Goal: Task Accomplishment & Management: Complete application form

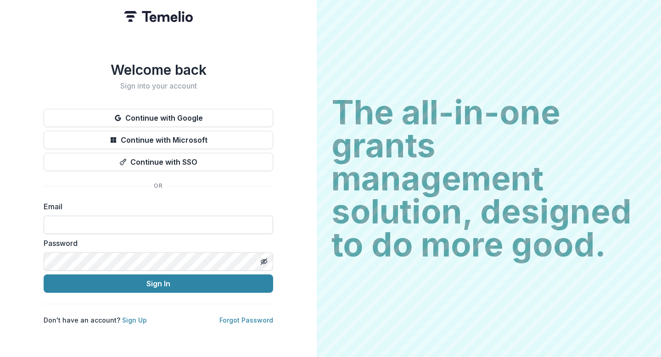
type input "**********"
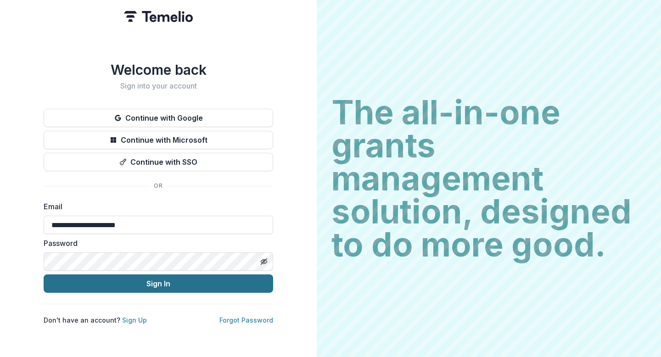
click at [110, 280] on button "Sign In" at bounding box center [158, 283] width 229 height 18
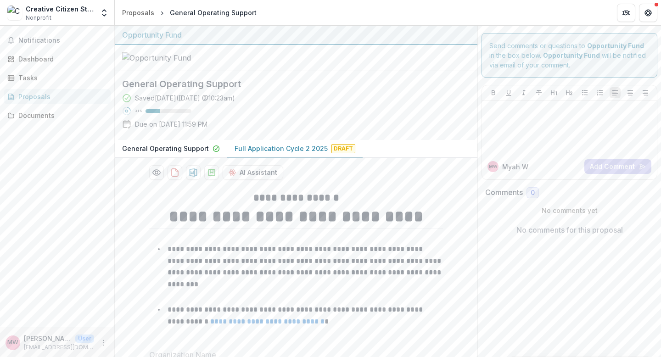
click at [261, 153] on p "Full Application Cycle 2 2025" at bounding box center [280, 149] width 93 height 10
click at [645, 13] on icon "Get Help" at bounding box center [646, 12] width 2 height 2
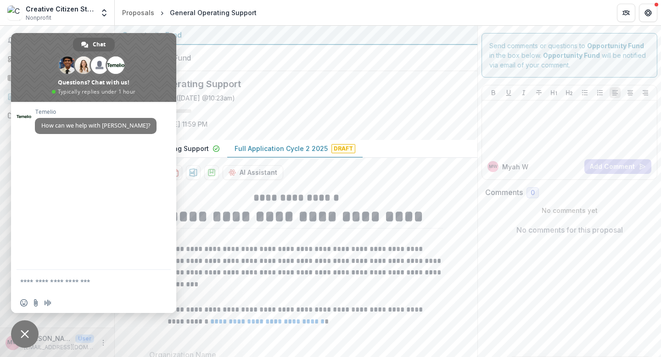
click at [305, 71] on div at bounding box center [296, 58] width 363 height 26
click at [22, 332] on span "Close chat" at bounding box center [25, 334] width 8 height 8
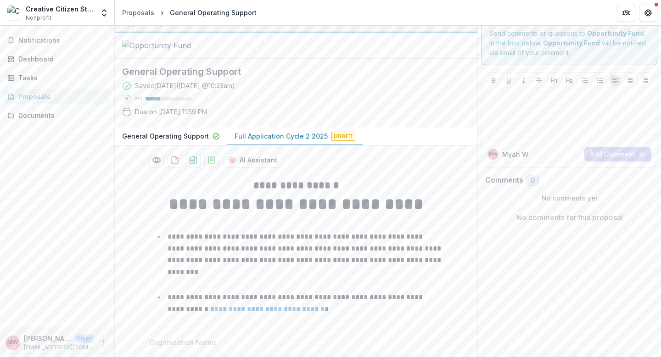
scroll to position [18, 0]
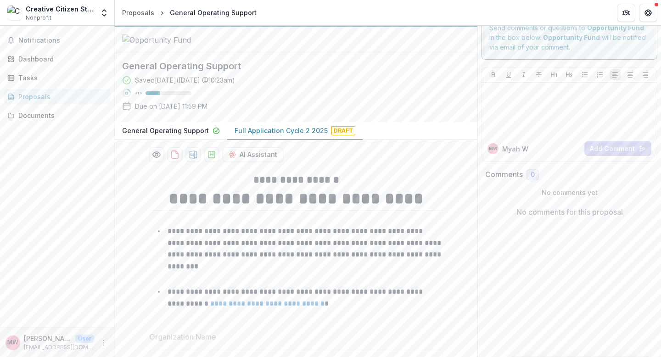
click at [252, 135] on p "Full Application Cycle 2 2025" at bounding box center [280, 131] width 93 height 10
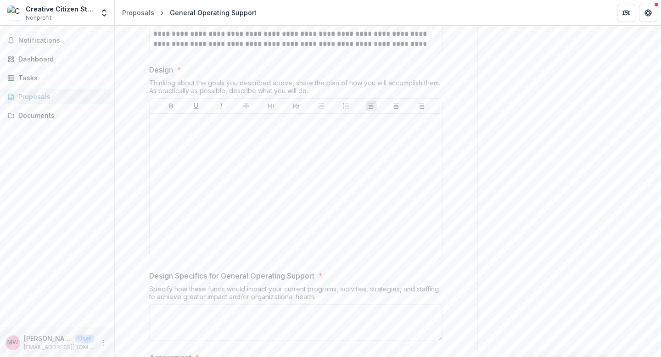
scroll to position [1716, 0]
